Goal: Task Accomplishment & Management: Complete application form

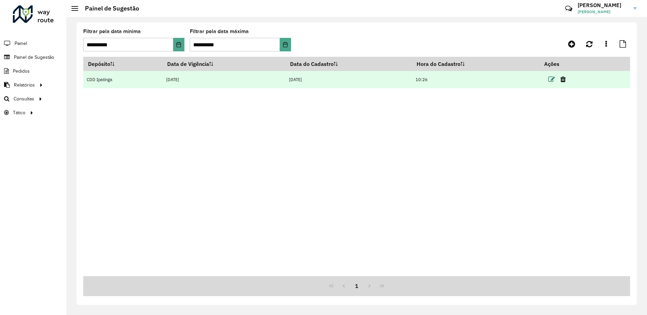
click at [552, 77] on icon at bounding box center [551, 79] width 7 height 7
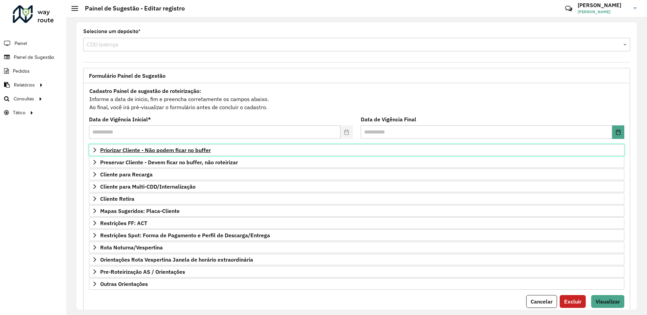
click at [267, 147] on link "Priorizar Cliente - Não podem ficar no buffer" at bounding box center [356, 150] width 535 height 12
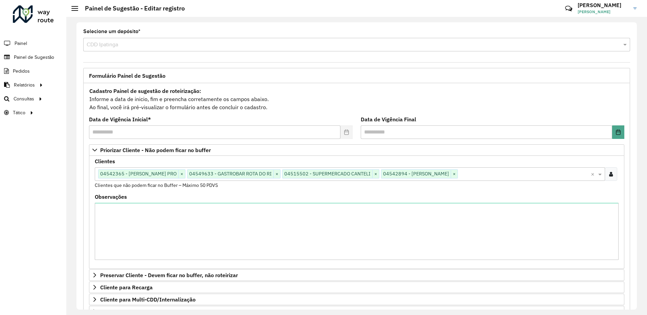
click at [505, 173] on input "text" at bounding box center [524, 175] width 133 height 8
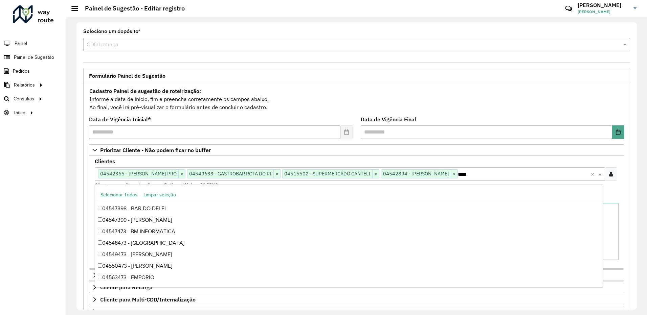
scroll to position [45, 0]
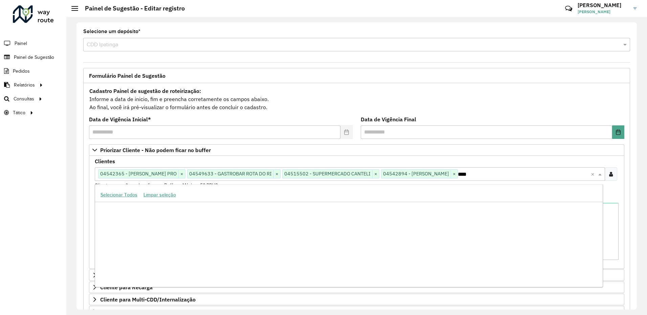
type input "*****"
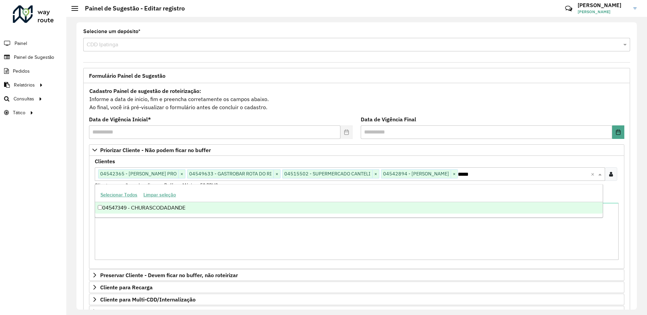
scroll to position [0, 0]
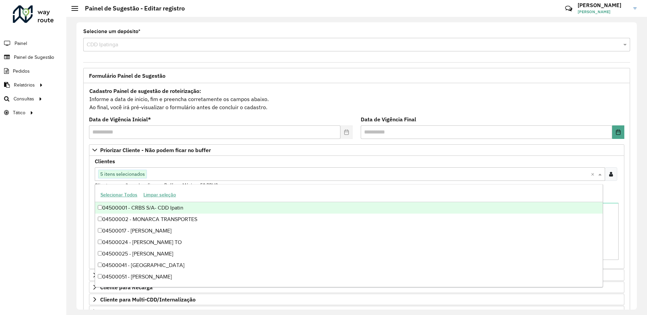
click at [619, 188] on formly-field "Clientes Clique no botão para buscar clientes 5 itens selecionados × Clientes q…" at bounding box center [357, 177] width 532 height 36
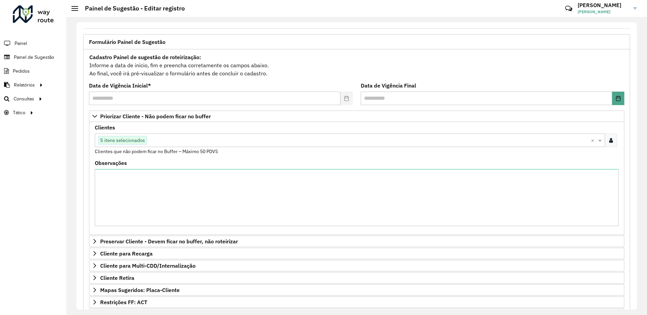
scroll to position [135, 0]
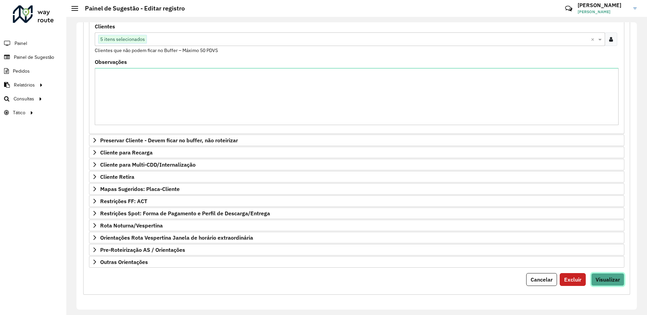
click at [613, 283] on span "Visualizar" at bounding box center [608, 279] width 24 height 7
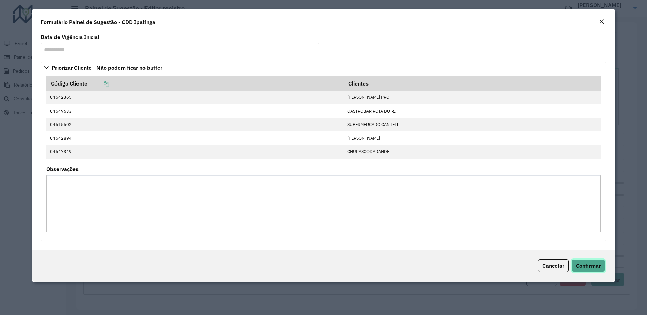
click at [599, 269] on span "Confirmar" at bounding box center [588, 266] width 25 height 7
